Goal: Information Seeking & Learning: Learn about a topic

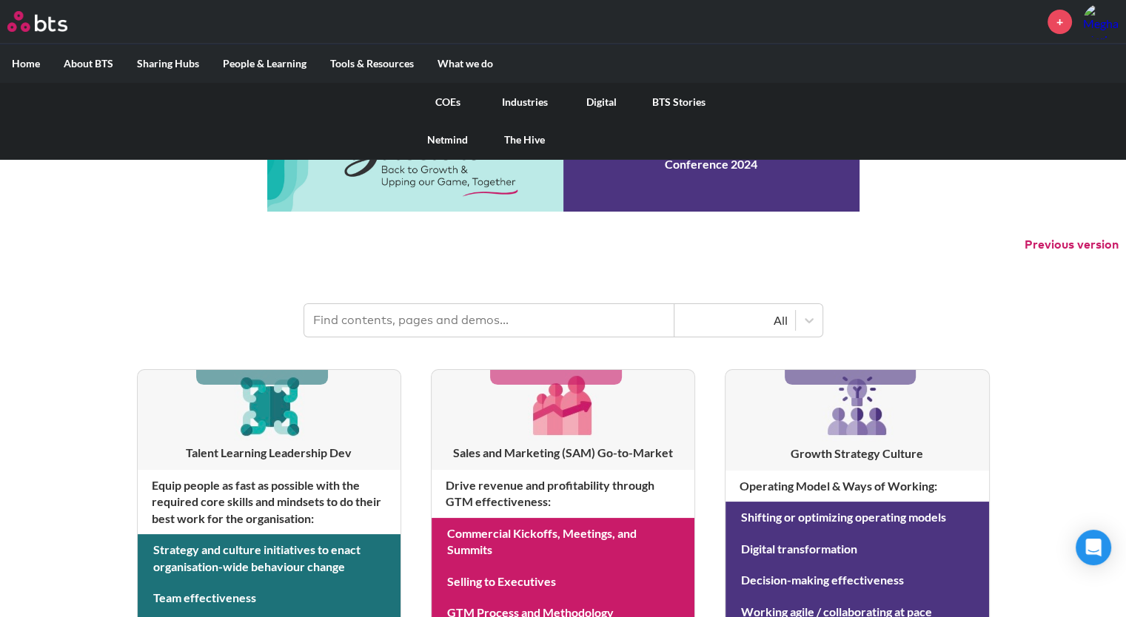
click at [472, 63] on label "What we do" at bounding box center [465, 63] width 79 height 38
click at [0, 0] on input "What we do" at bounding box center [0, 0] width 0 height 0
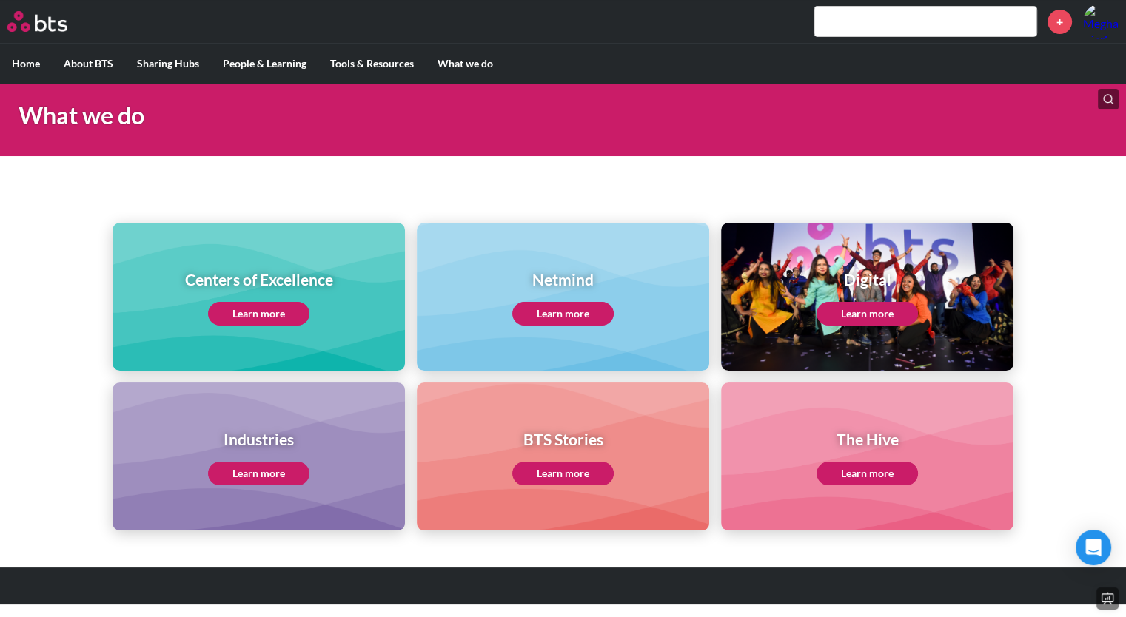
scroll to position [66, 0]
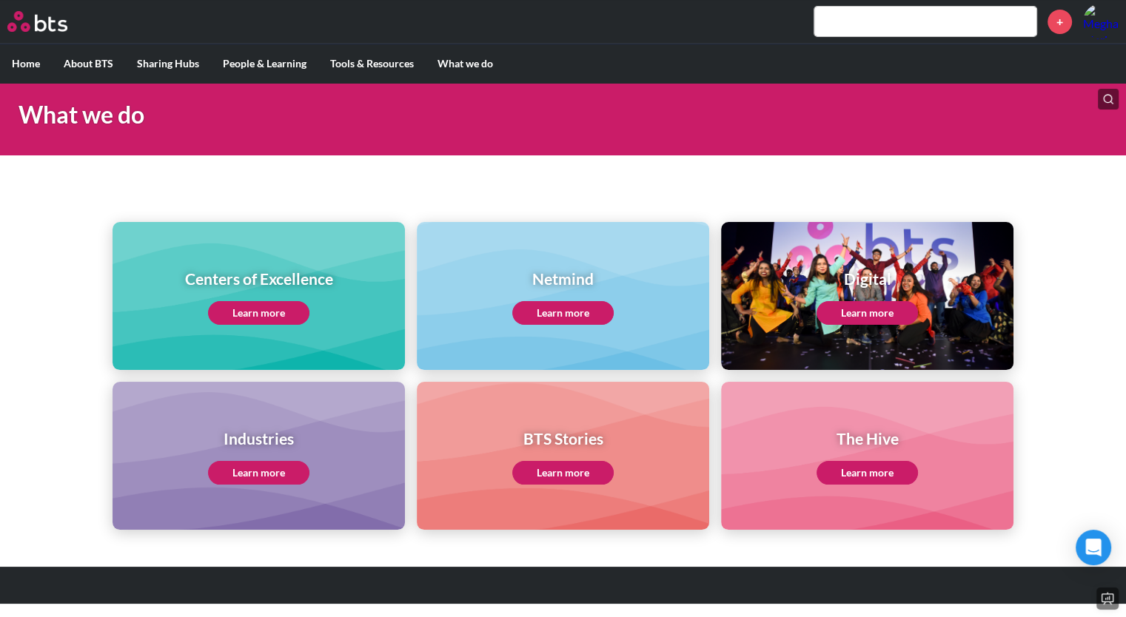
click at [263, 324] on link "Learn more" at bounding box center [258, 313] width 101 height 24
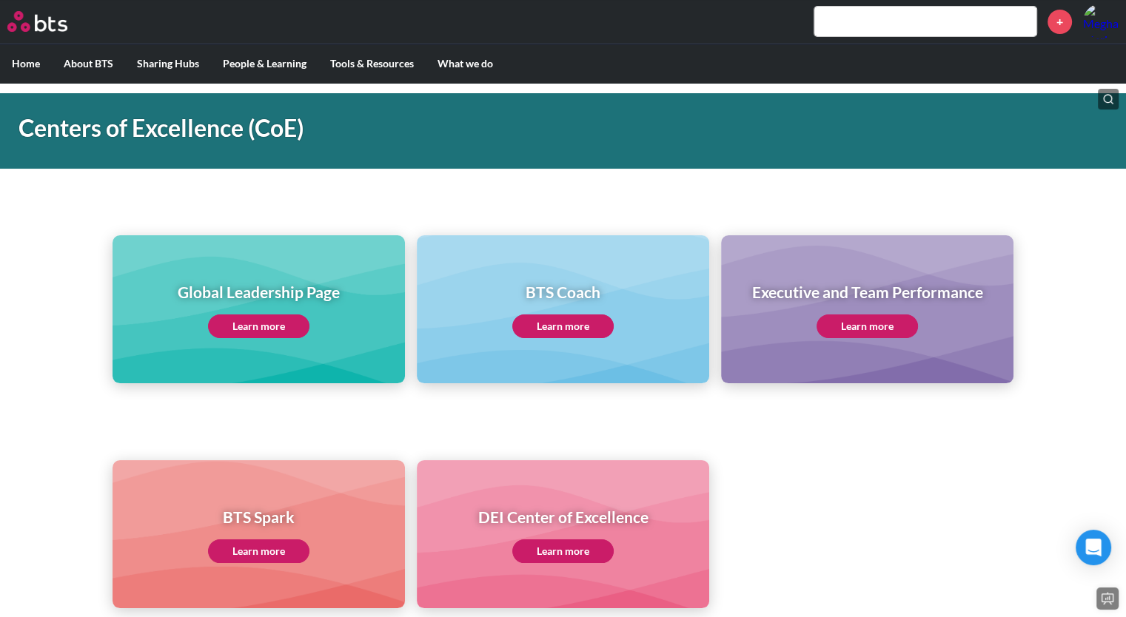
scroll to position [75, 0]
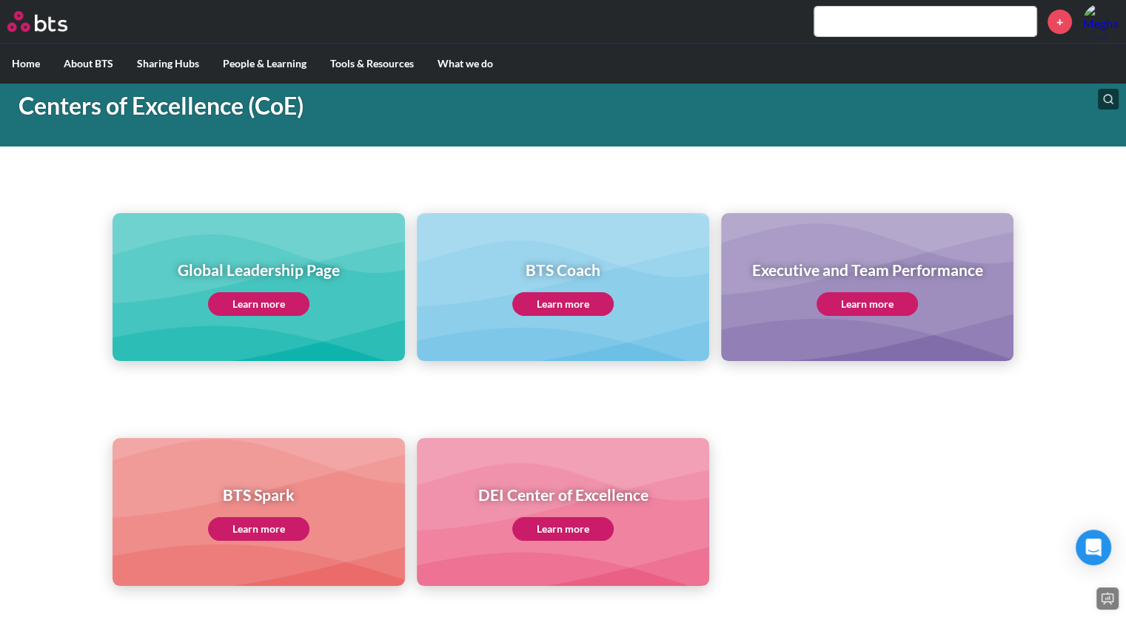
click at [107, 318] on div "Global Leadership Page Learn more BTS Coach Learn more Executive and Team Perfo…" at bounding box center [563, 260] width 1126 height 201
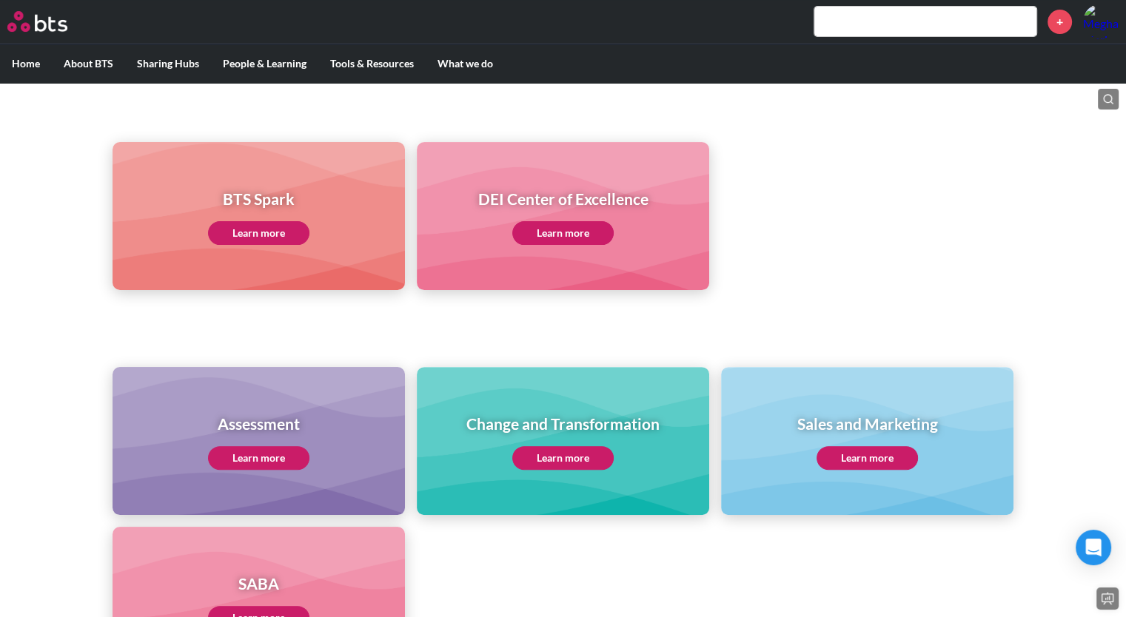
scroll to position [445, 0]
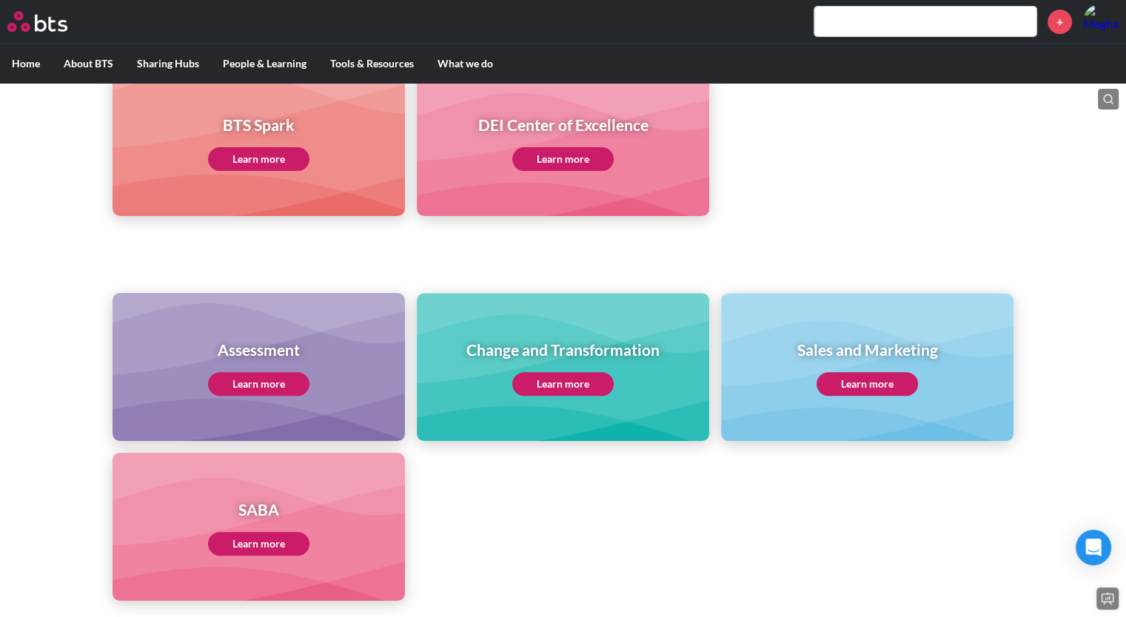
click at [872, 389] on link "Learn more" at bounding box center [867, 384] width 101 height 24
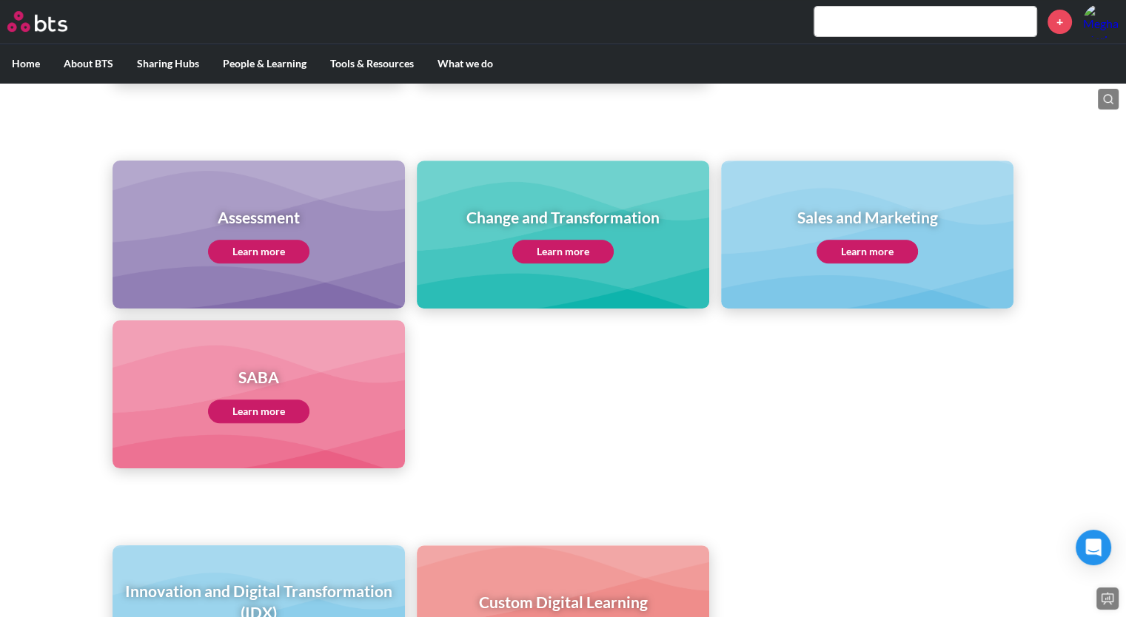
scroll to position [593, 0]
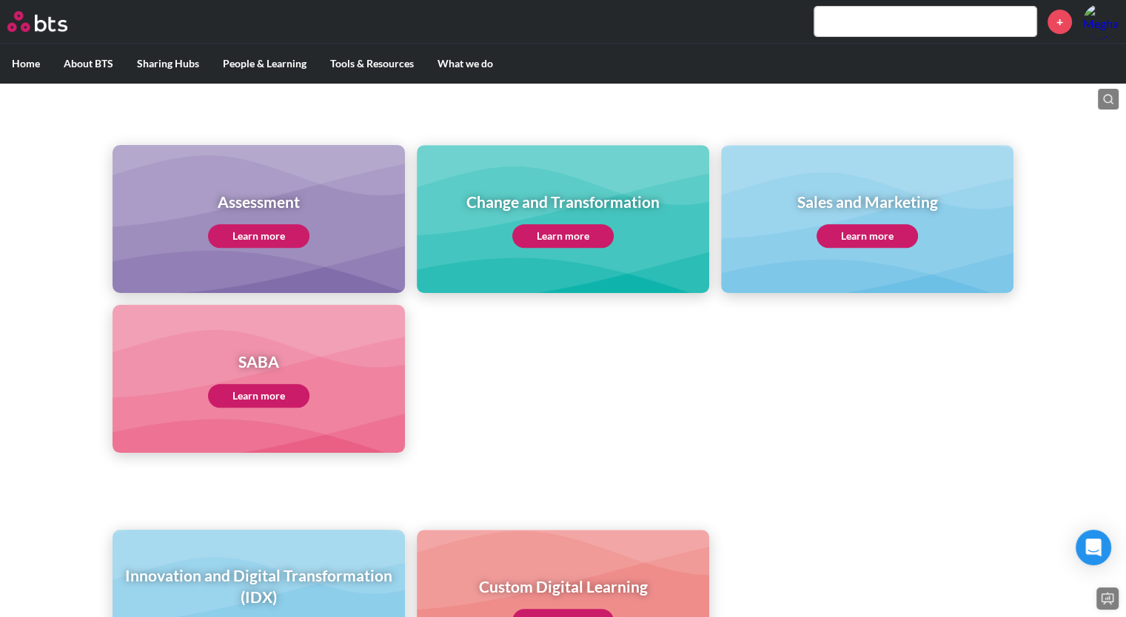
click at [287, 402] on link "Learn more" at bounding box center [258, 396] width 101 height 24
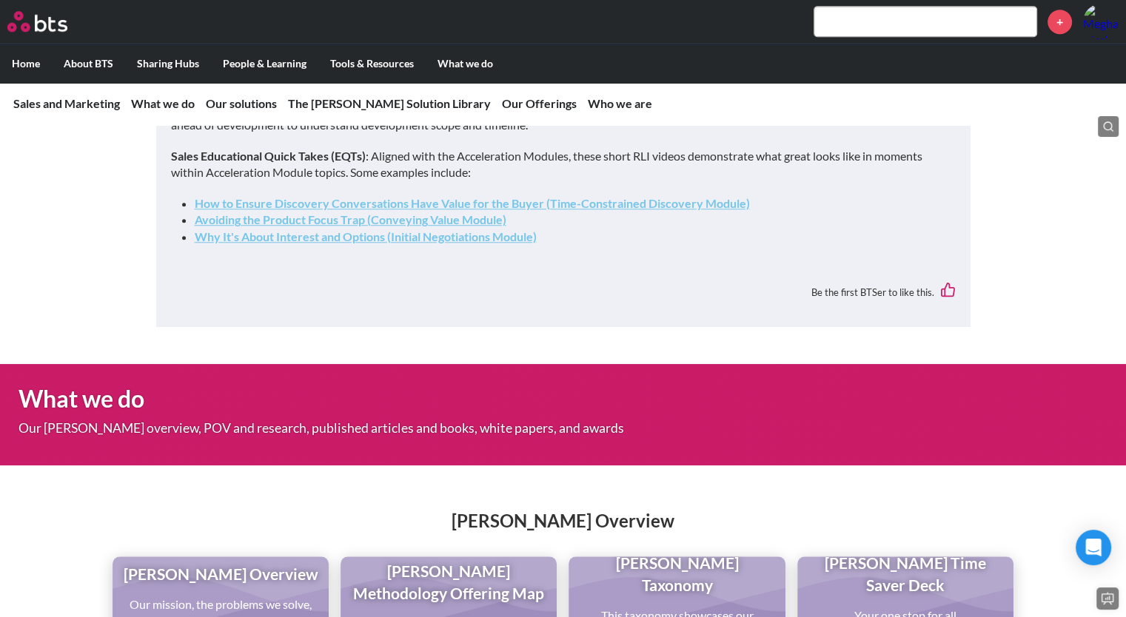
scroll to position [1456, 0]
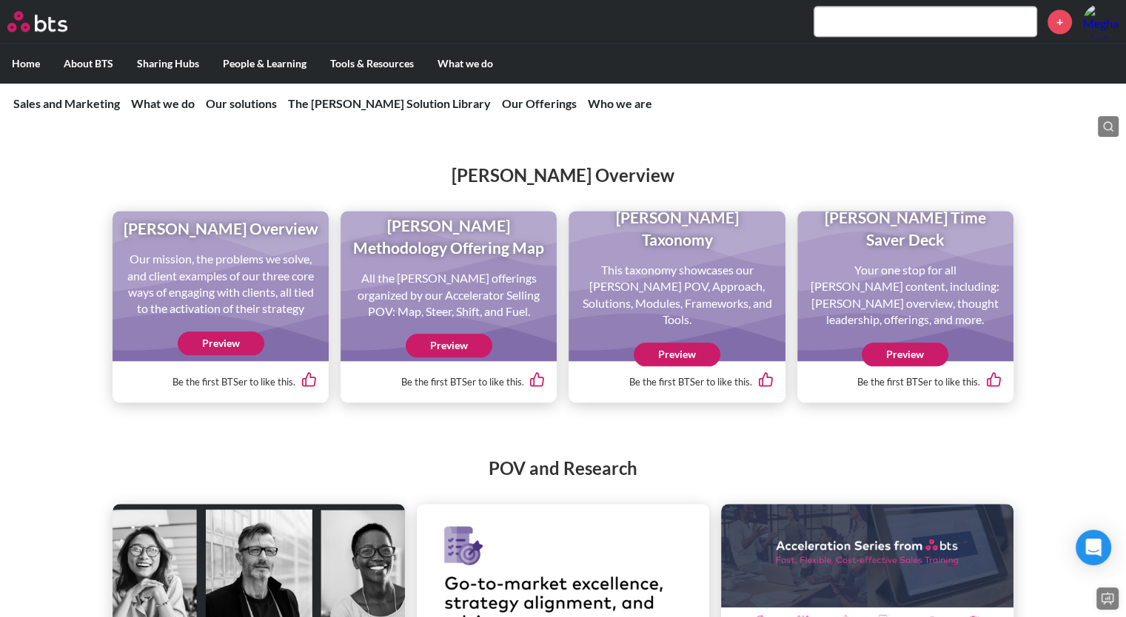
click at [207, 355] on link "Preview" at bounding box center [221, 344] width 87 height 24
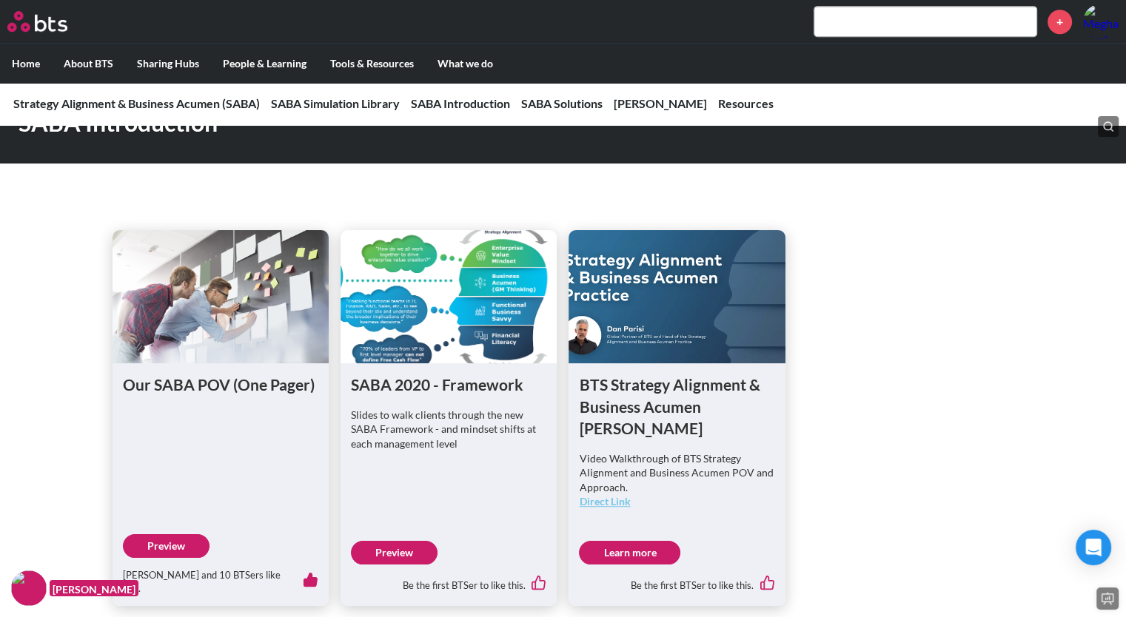
scroll to position [740, 0]
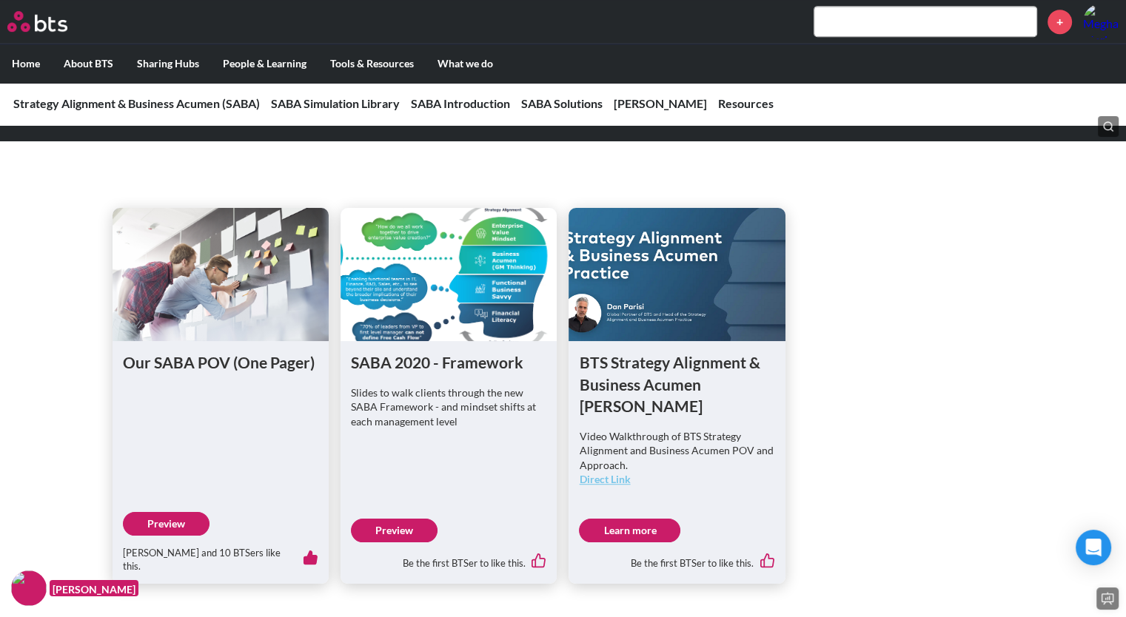
click at [187, 512] on link "Preview" at bounding box center [166, 524] width 87 height 24
